Goal: Obtain resource: Obtain resource

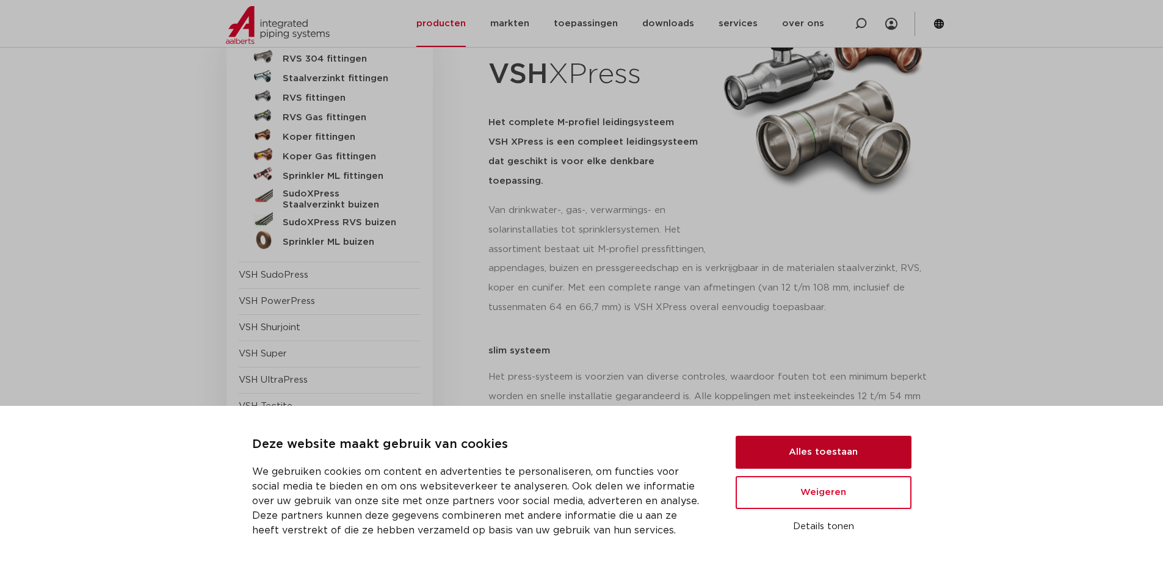
click at [857, 452] on button "Alles toestaan" at bounding box center [824, 452] width 176 height 33
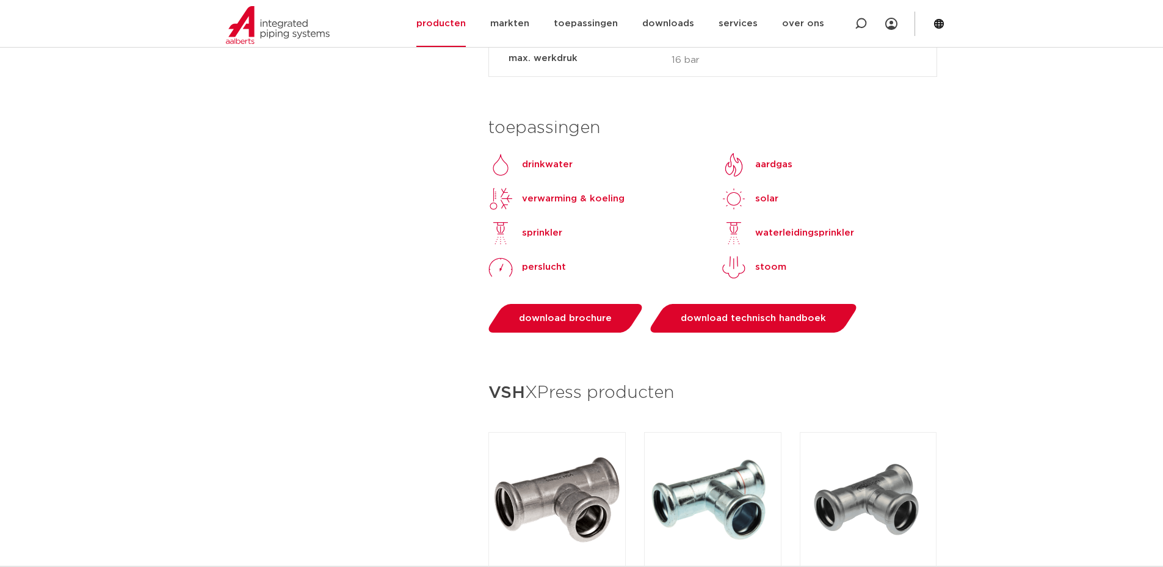
scroll to position [1221, 0]
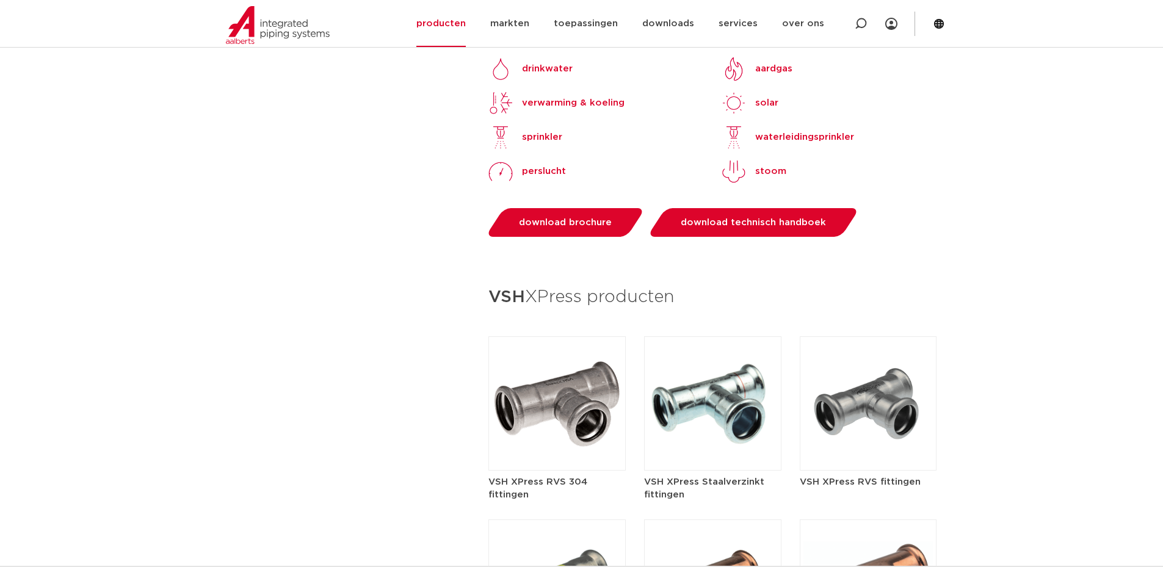
click at [556, 409] on img at bounding box center [557, 403] width 137 height 134
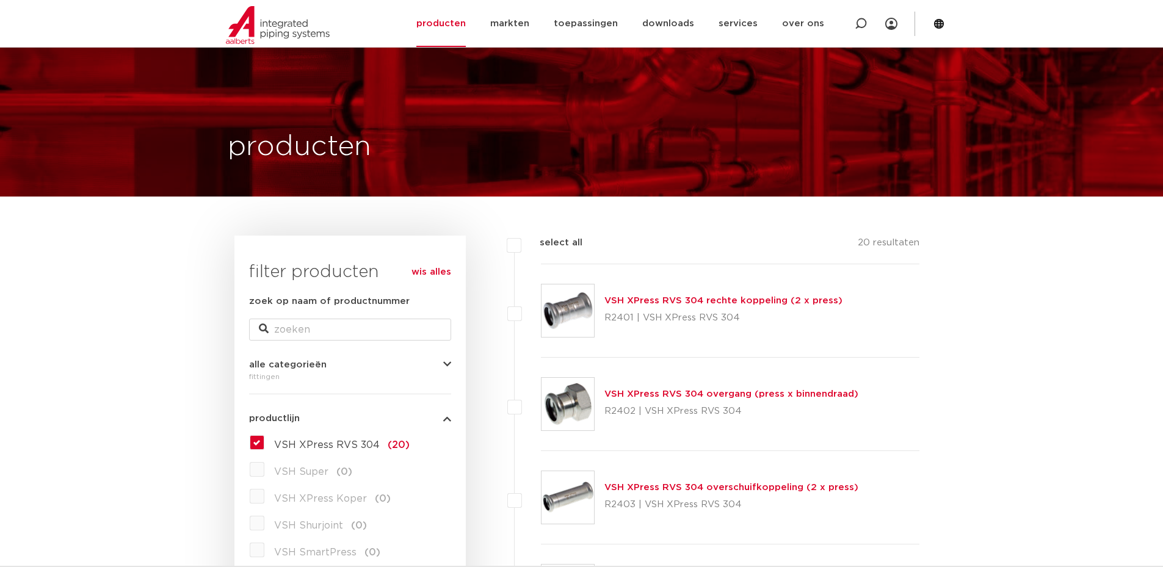
click at [642, 296] on link "VSH XPress RVS 304 rechte koppeling (2 x press)" at bounding box center [724, 300] width 238 height 9
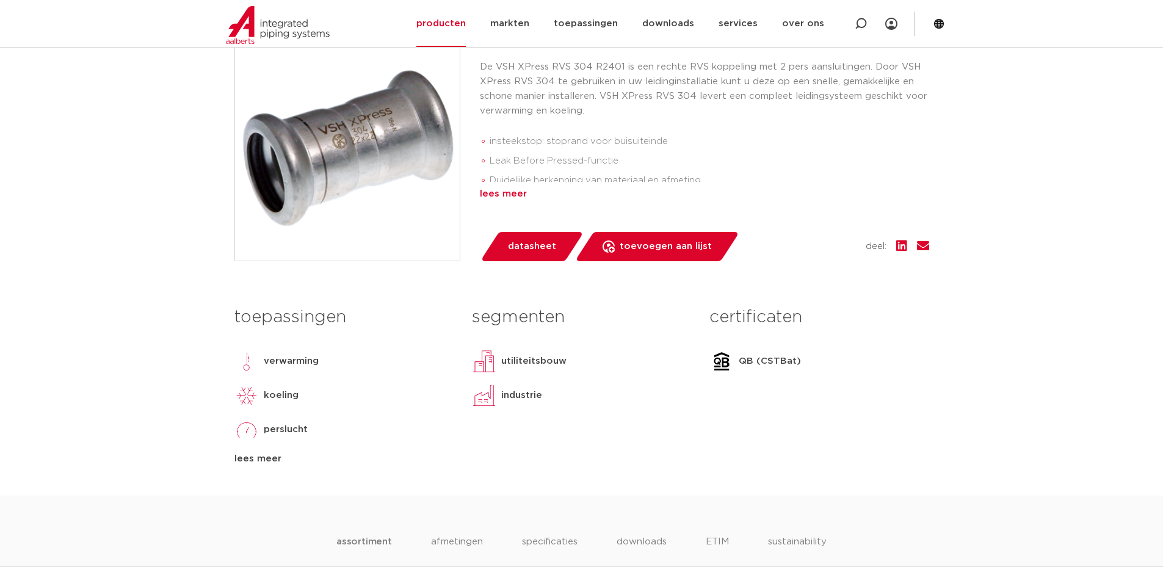
scroll to position [489, 0]
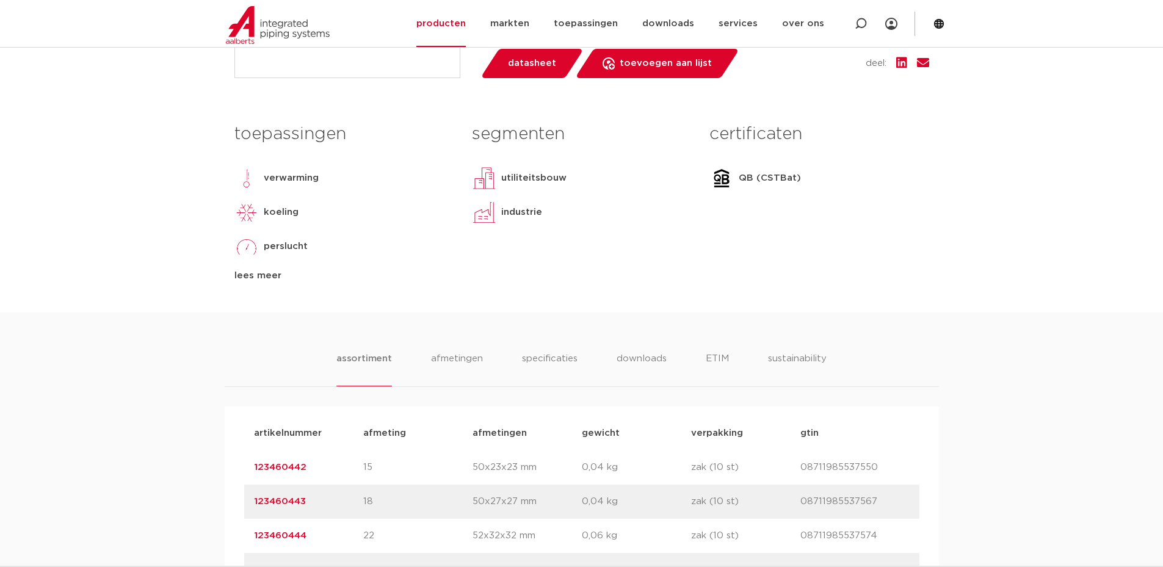
click at [285, 281] on div "lees meer" at bounding box center [343, 276] width 219 height 15
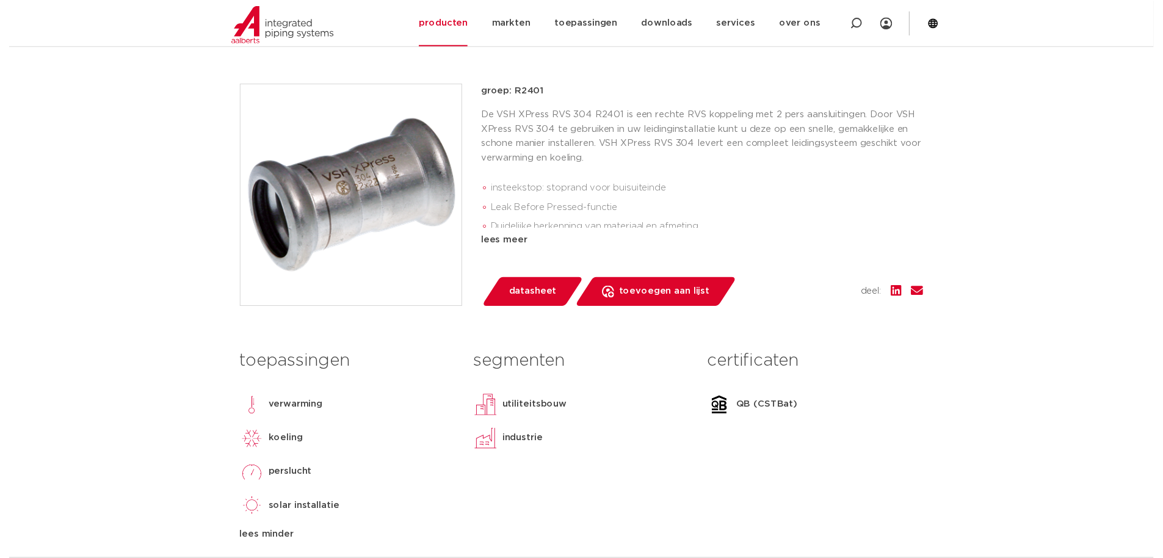
scroll to position [244, 0]
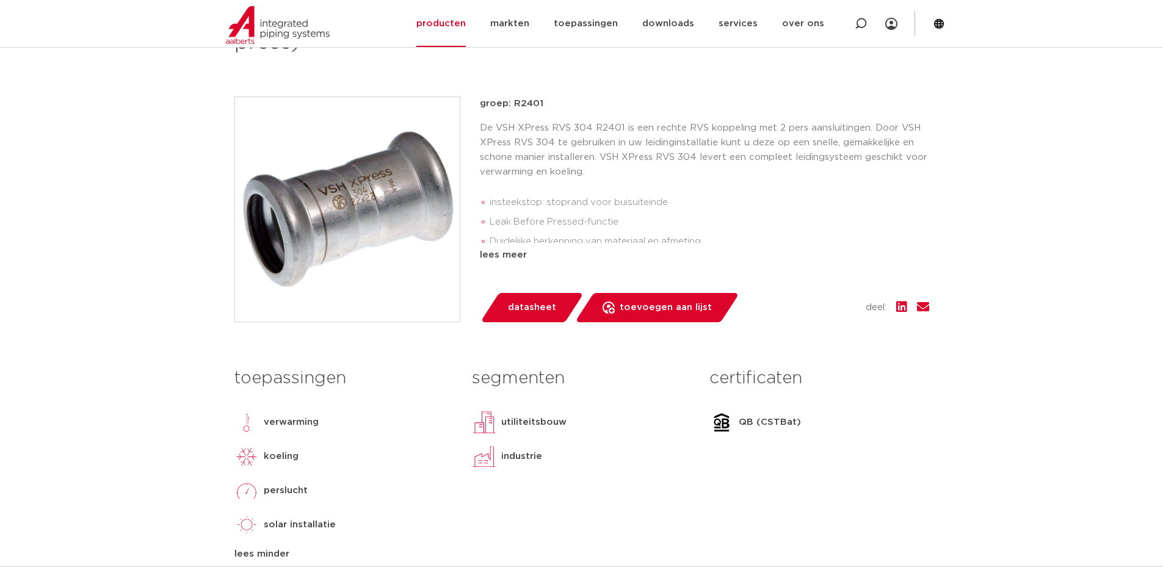
click at [541, 306] on span "datasheet" at bounding box center [532, 308] width 48 height 20
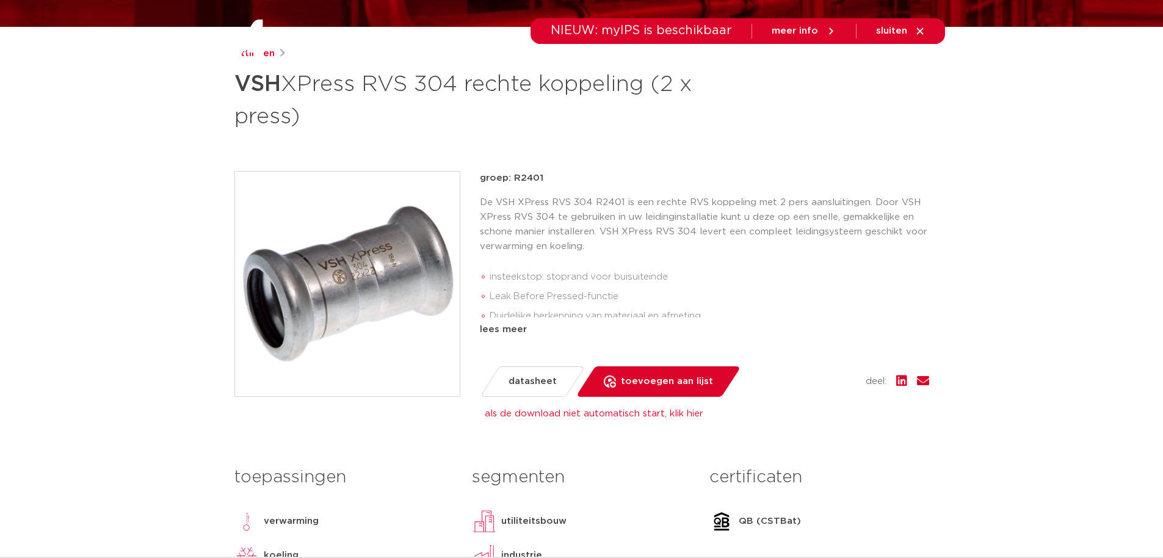
scroll to position [0, 0]
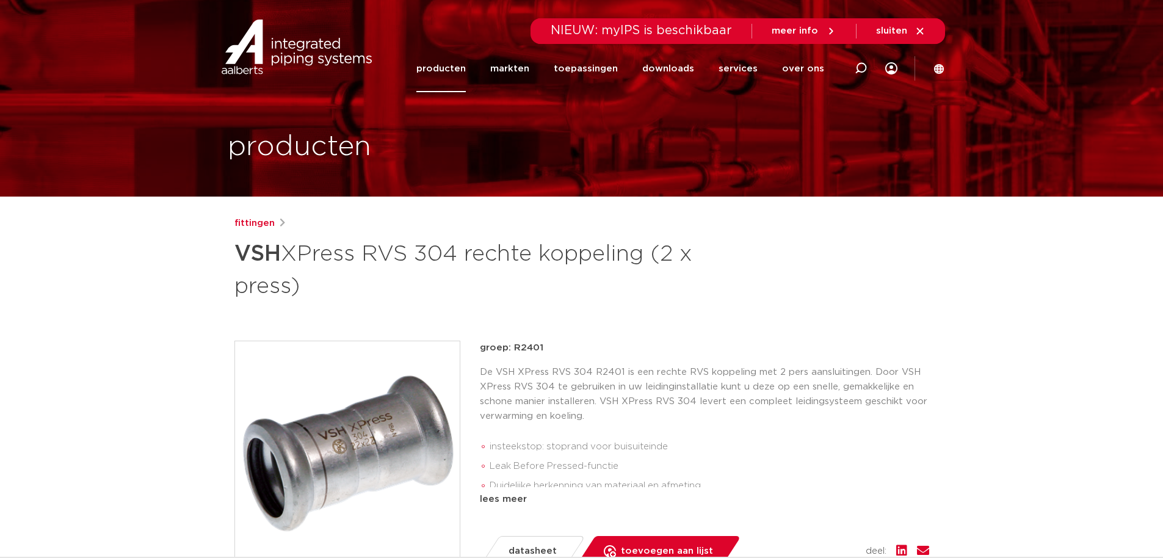
click at [447, 74] on link "producten" at bounding box center [440, 68] width 49 height 47
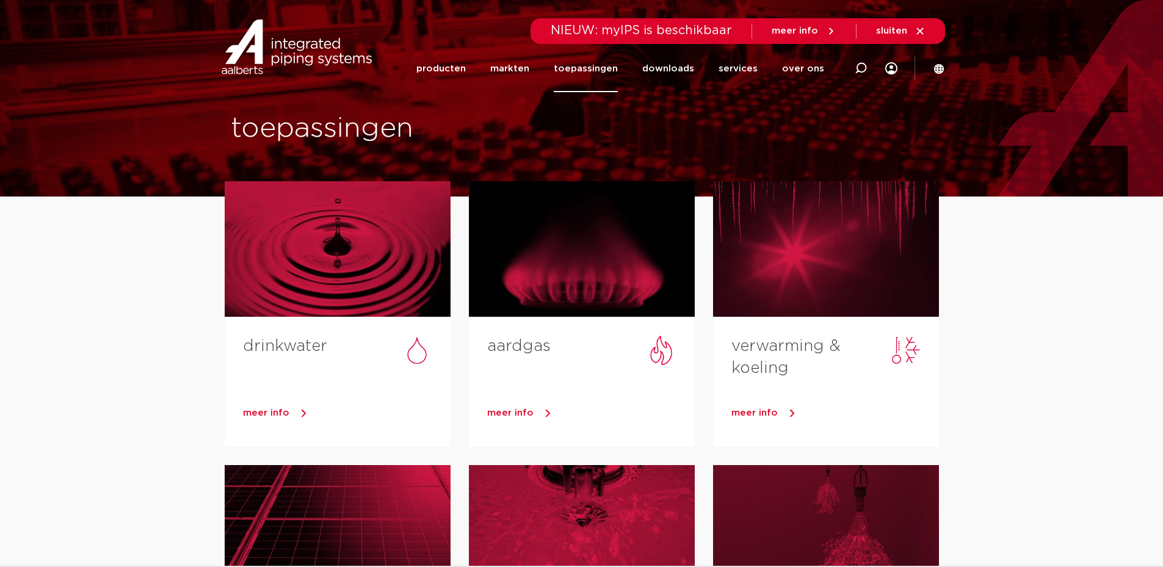
click at [258, 46] on img at bounding box center [297, 47] width 156 height 55
